Goal: Information Seeking & Learning: Understand process/instructions

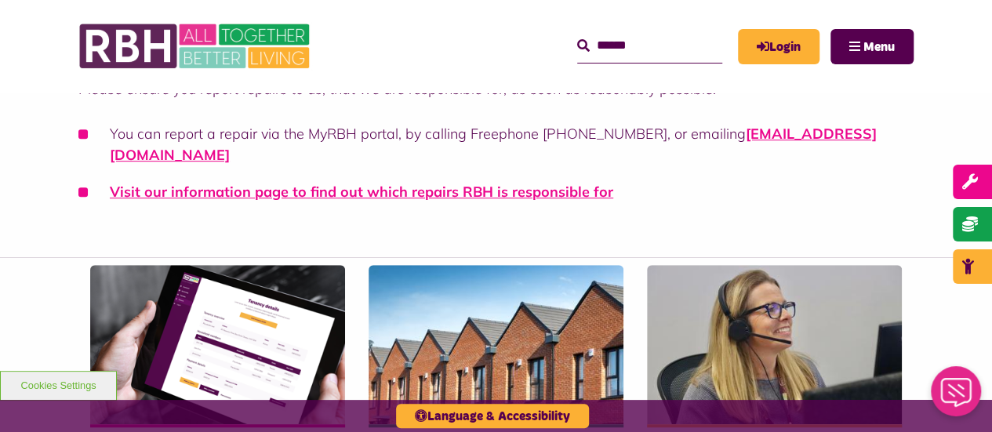
scroll to position [351, 0]
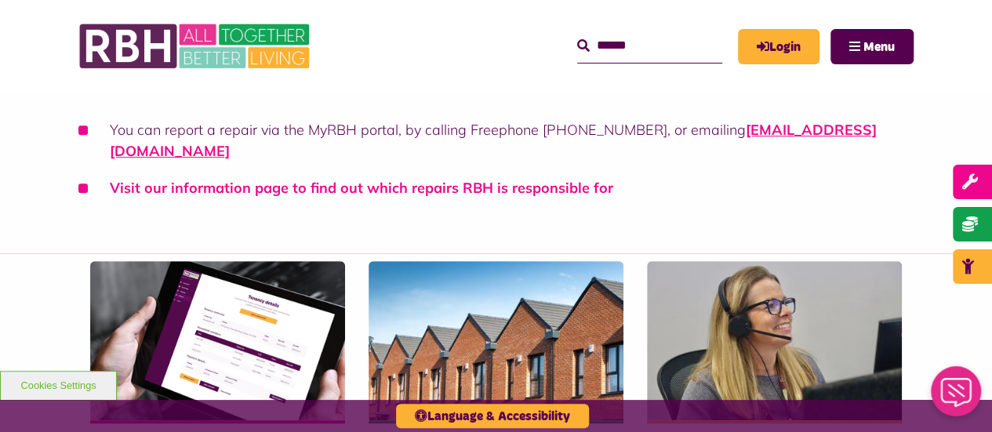
click at [146, 179] on link "Visit our information page to find out which repairs RBH is responsible for" at bounding box center [362, 188] width 504 height 18
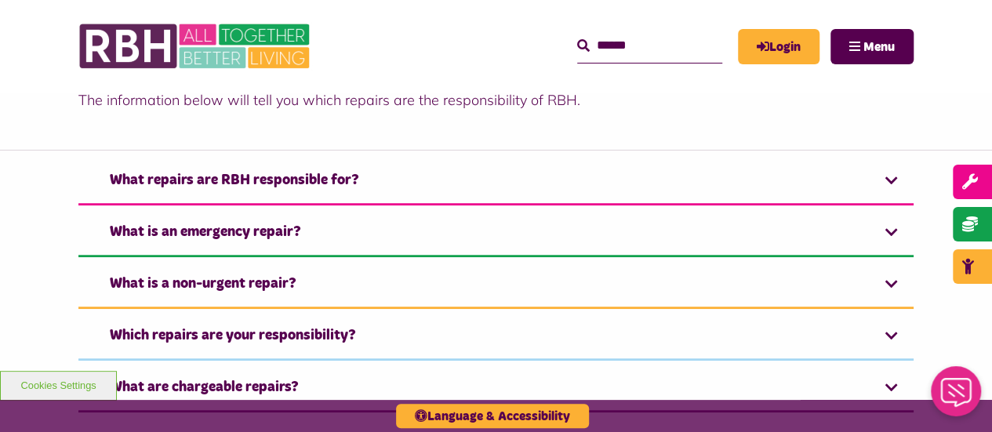
scroll to position [493, 0]
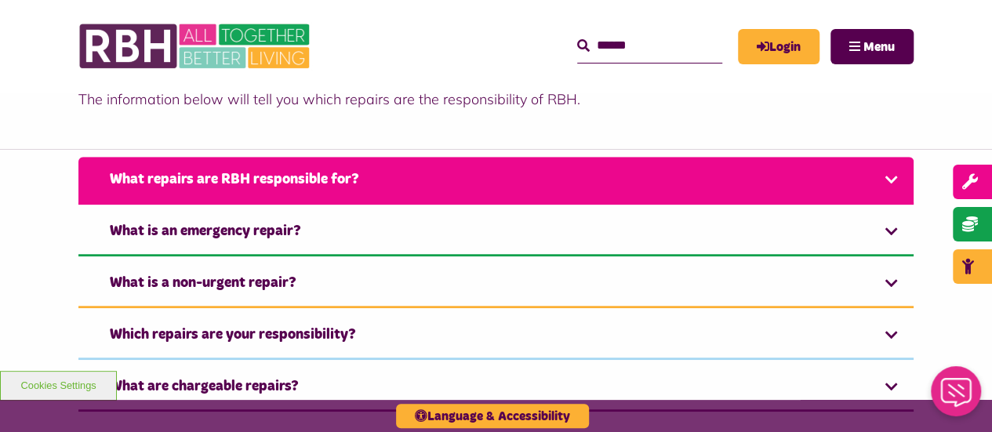
click at [157, 177] on link "What repairs are RBH responsible for?" at bounding box center [495, 181] width 835 height 48
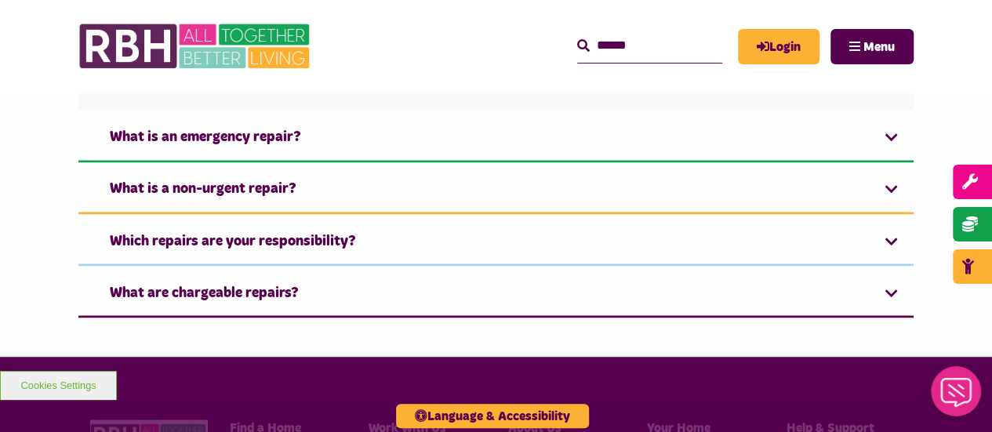
scroll to position [1274, 0]
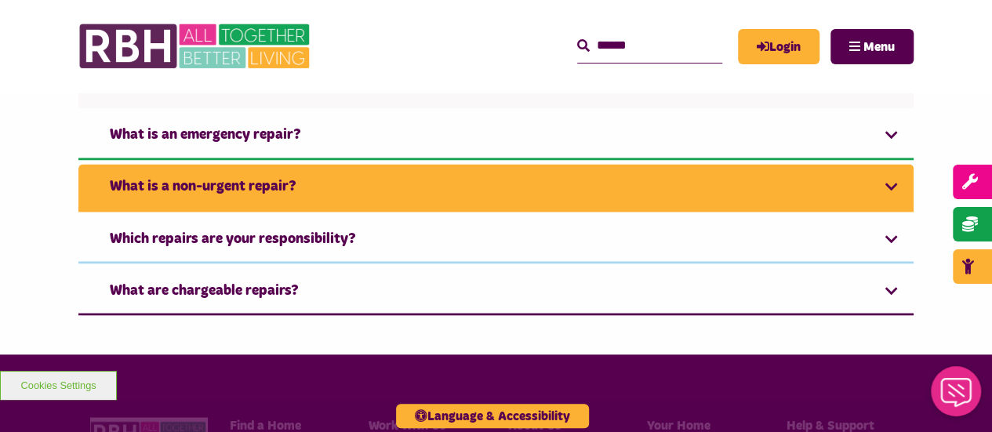
click at [120, 193] on link "What is a non-urgent repair?" at bounding box center [495, 188] width 835 height 48
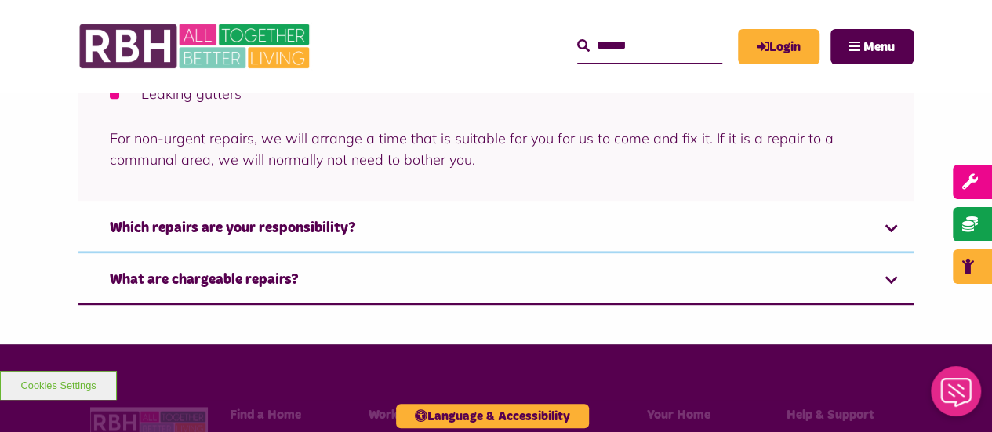
scroll to position [943, 0]
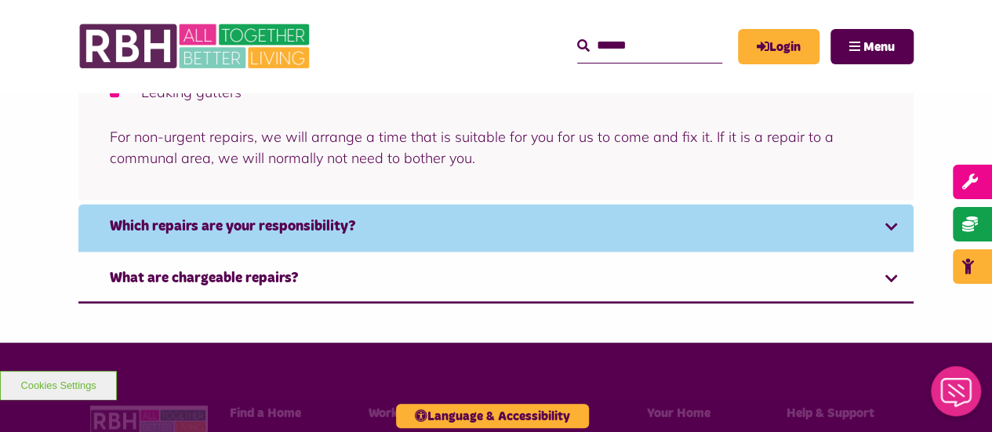
click at [115, 233] on link "Which repairs are your responsibility?" at bounding box center [495, 228] width 835 height 48
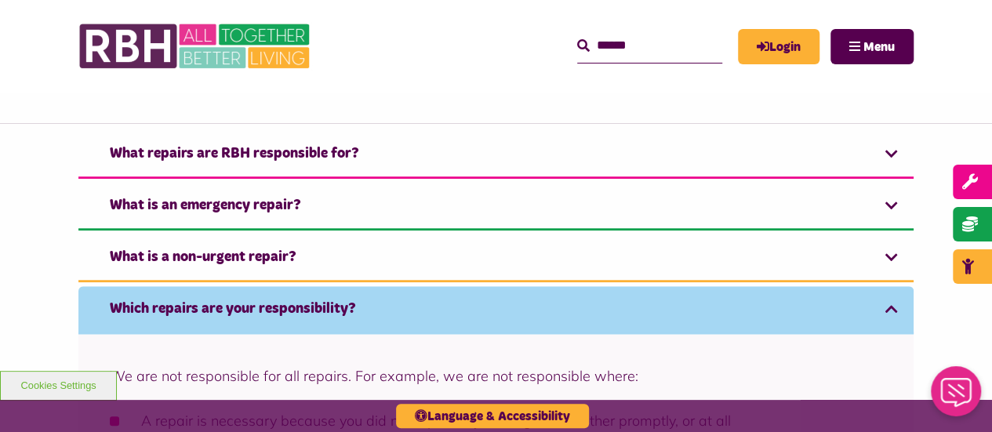
scroll to position [518, 0]
click at [141, 304] on link "Which repairs are your responsibility?" at bounding box center [495, 311] width 835 height 48
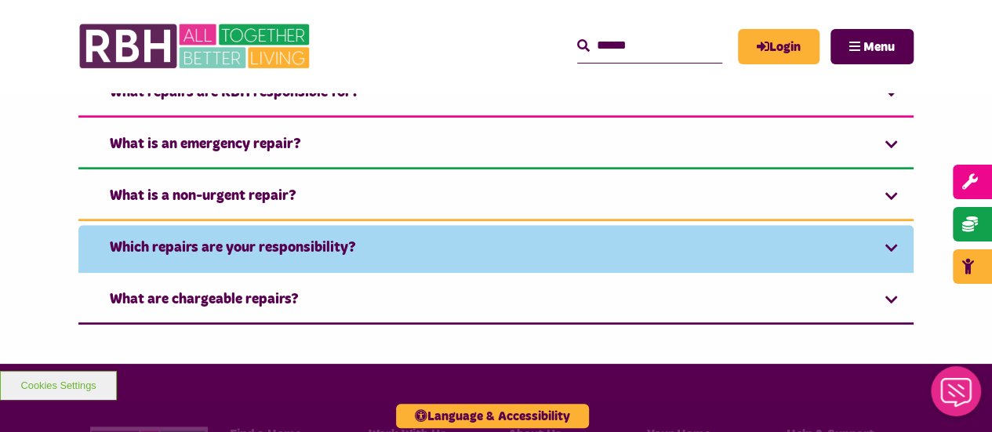
scroll to position [586, 0]
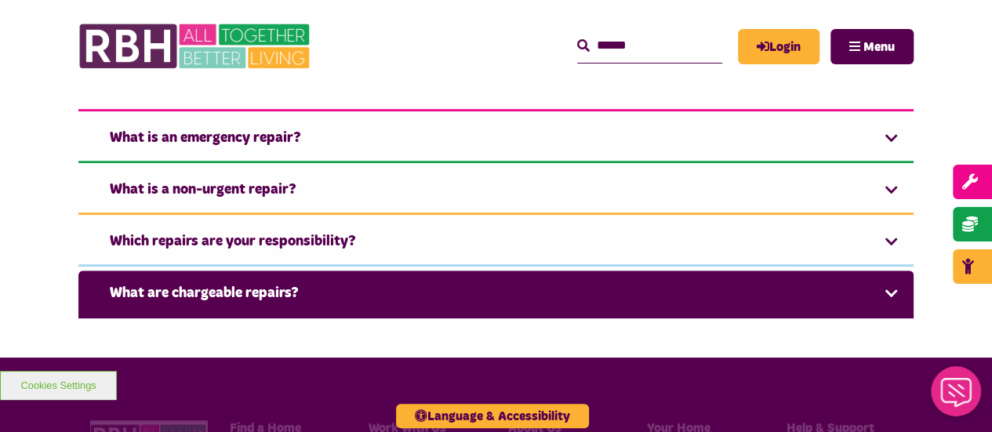
click at [117, 295] on link "What are chargeable repairs?" at bounding box center [495, 295] width 835 height 48
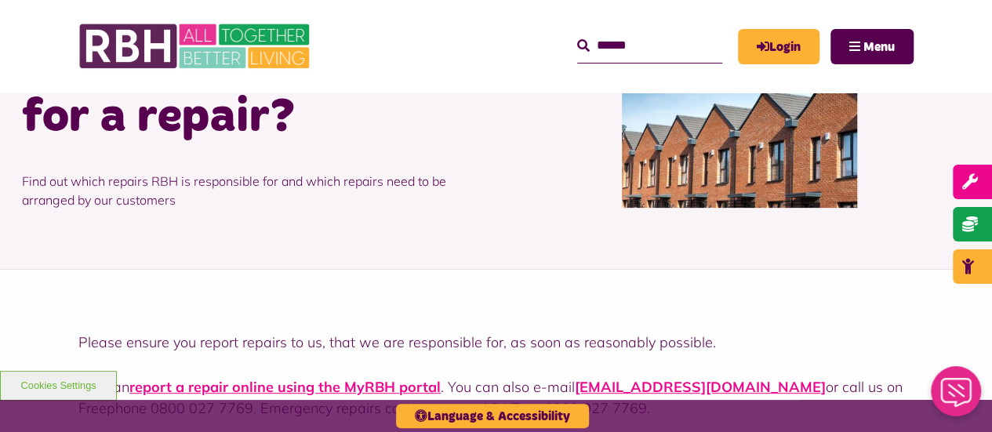
scroll to position [0, 0]
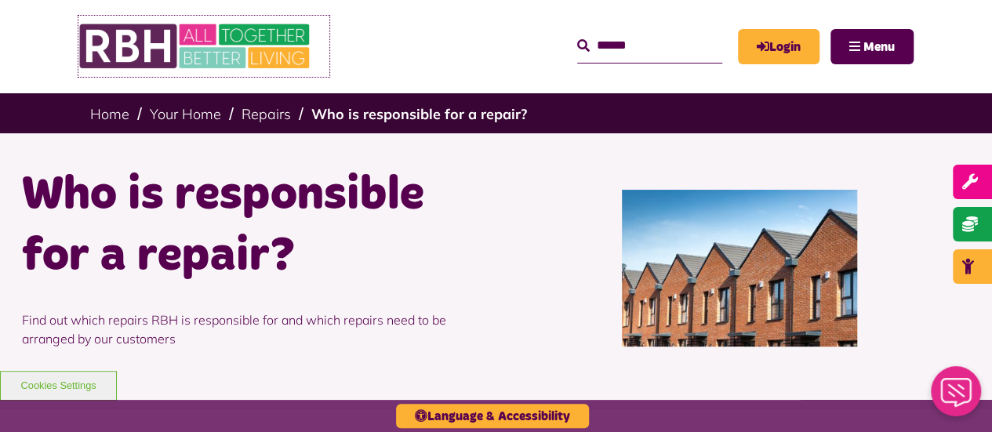
click at [116, 44] on img at bounding box center [195, 46] width 235 height 61
